Goal: Find specific page/section: Find specific page/section

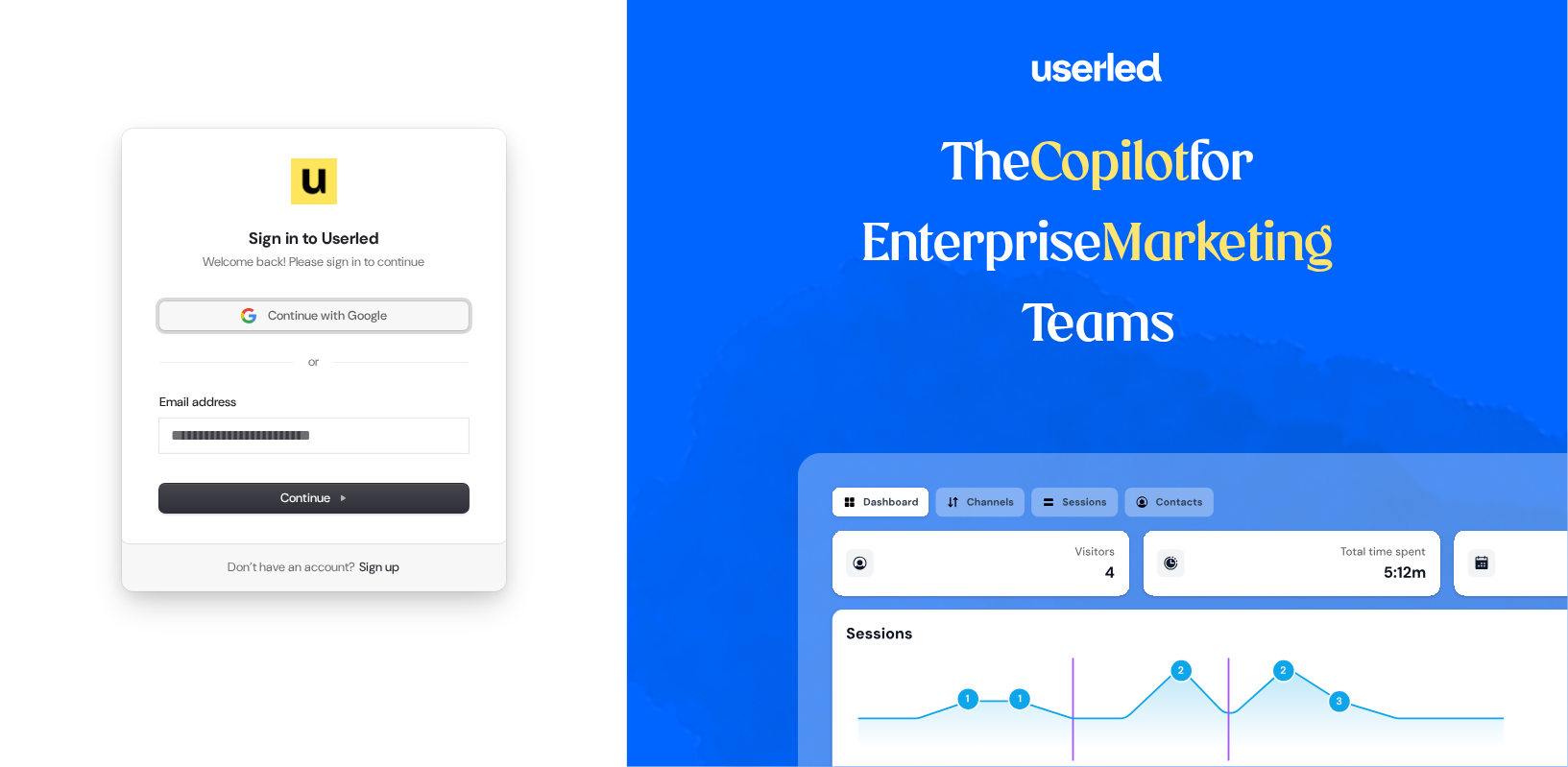
click at [364, 315] on span "Continue with Google" at bounding box center [328, 316] width 119 height 17
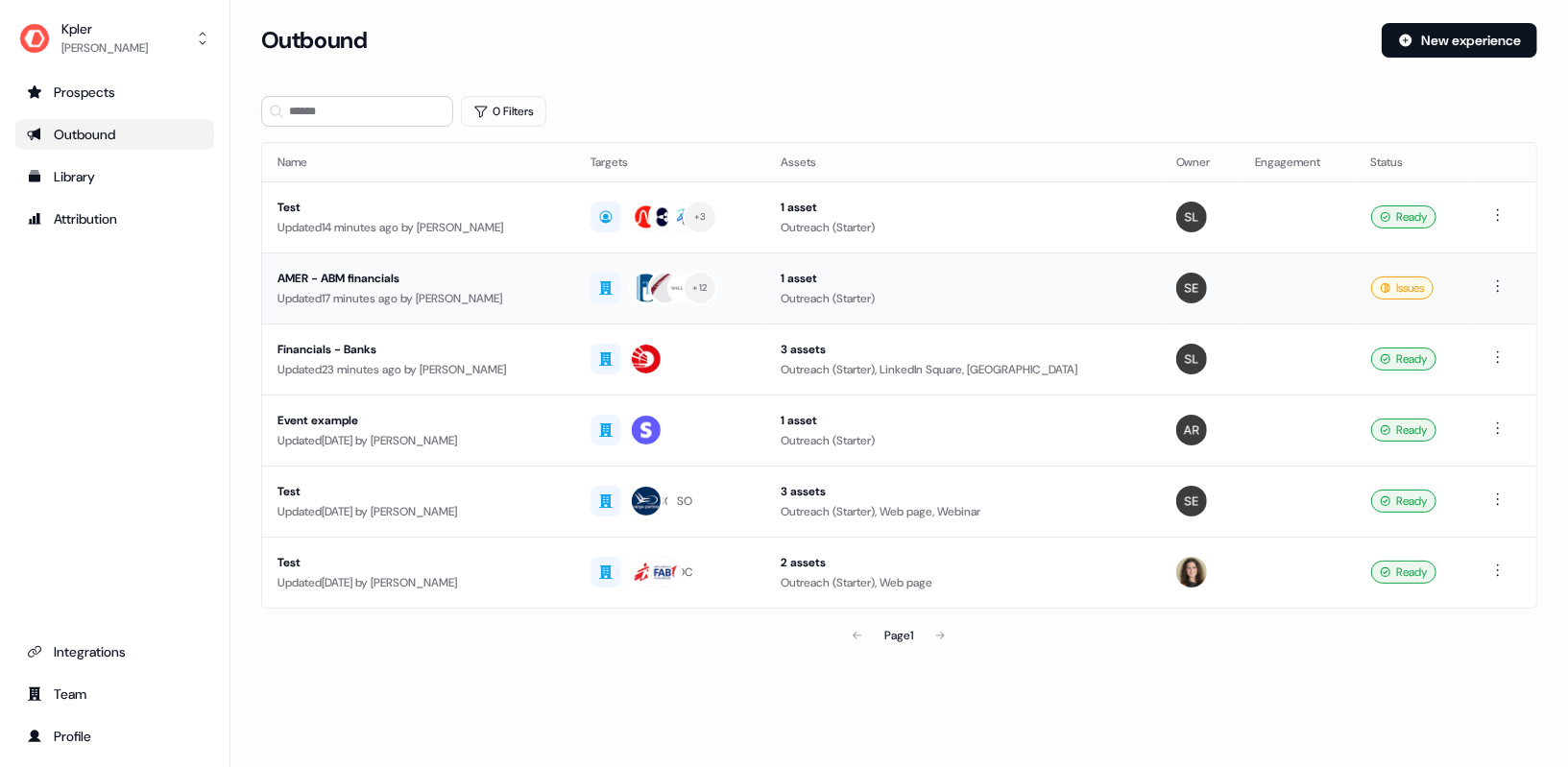
click at [492, 285] on div "AMER - ABM financials" at bounding box center [419, 279] width 283 height 19
click at [550, 348] on div "Financials - Banks" at bounding box center [419, 350] width 283 height 19
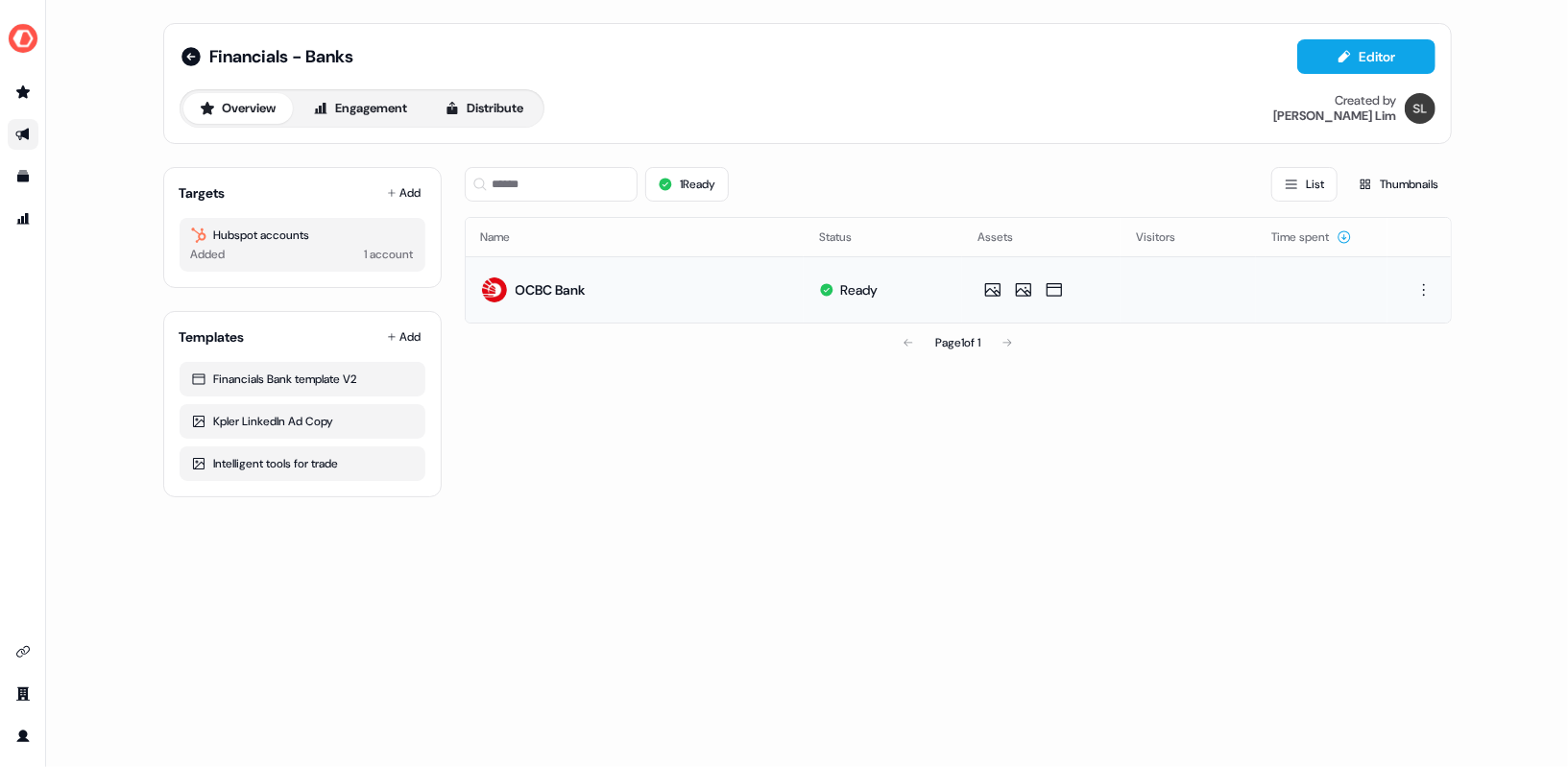
click at [544, 285] on div "OCBC Bank" at bounding box center [550, 290] width 70 height 19
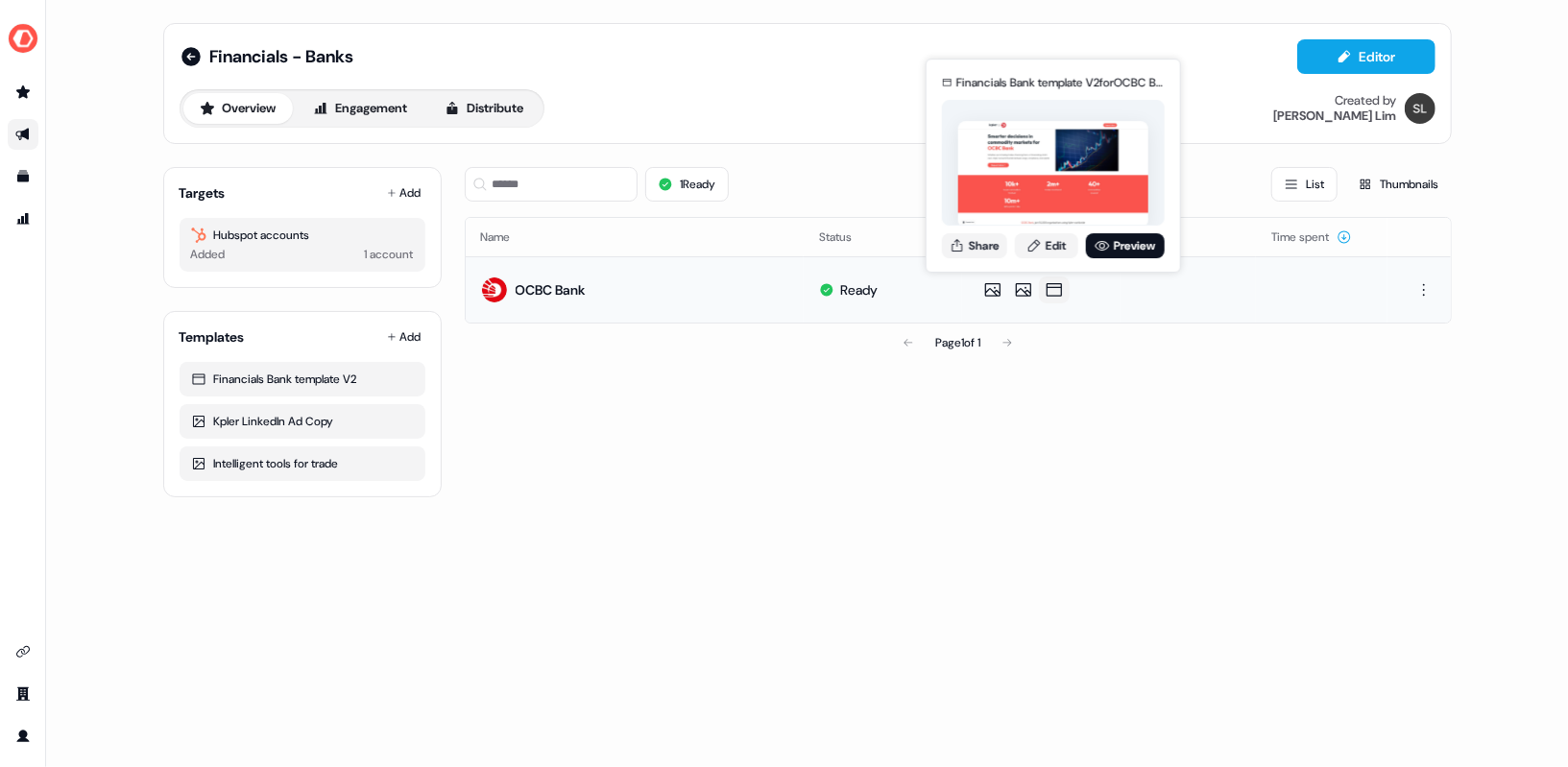
click at [1048, 291] on icon at bounding box center [1055, 290] width 23 height 19
click at [1048, 284] on icon at bounding box center [1055, 290] width 23 height 19
click at [1136, 234] on link "Preview" at bounding box center [1126, 246] width 79 height 25
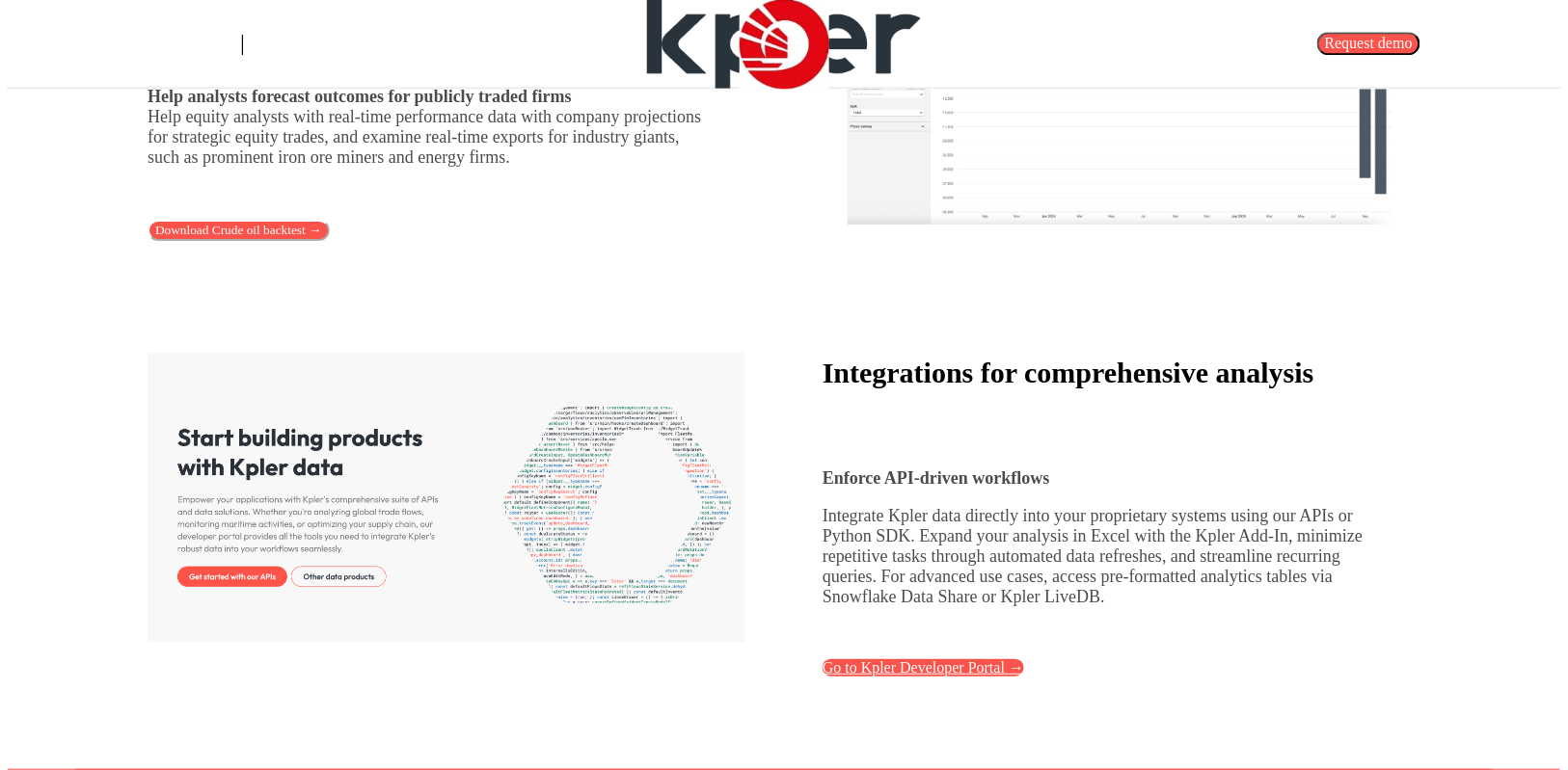
scroll to position [3924, 0]
